Goal: Navigation & Orientation: Find specific page/section

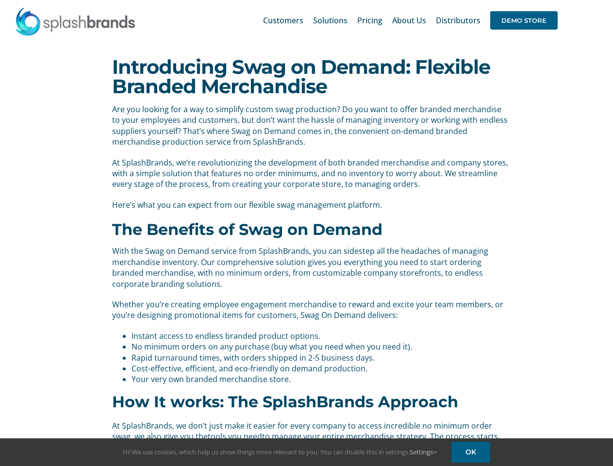
click at [306, 233] on b "The Benefits of Swag on Demand" at bounding box center [247, 229] width 270 height 19
click at [554, 0] on div "Search for: * Customers Solutions Stores New Hire Kits Manufacturing Store Mark…" at bounding box center [307, 20] width 584 height 41
click at [523, 20] on span "DEMO STORE" at bounding box center [523, 20] width 67 height 18
click at [424, 452] on link "Settings" at bounding box center [422, 451] width 27 height 9
